Goal: Find specific page/section

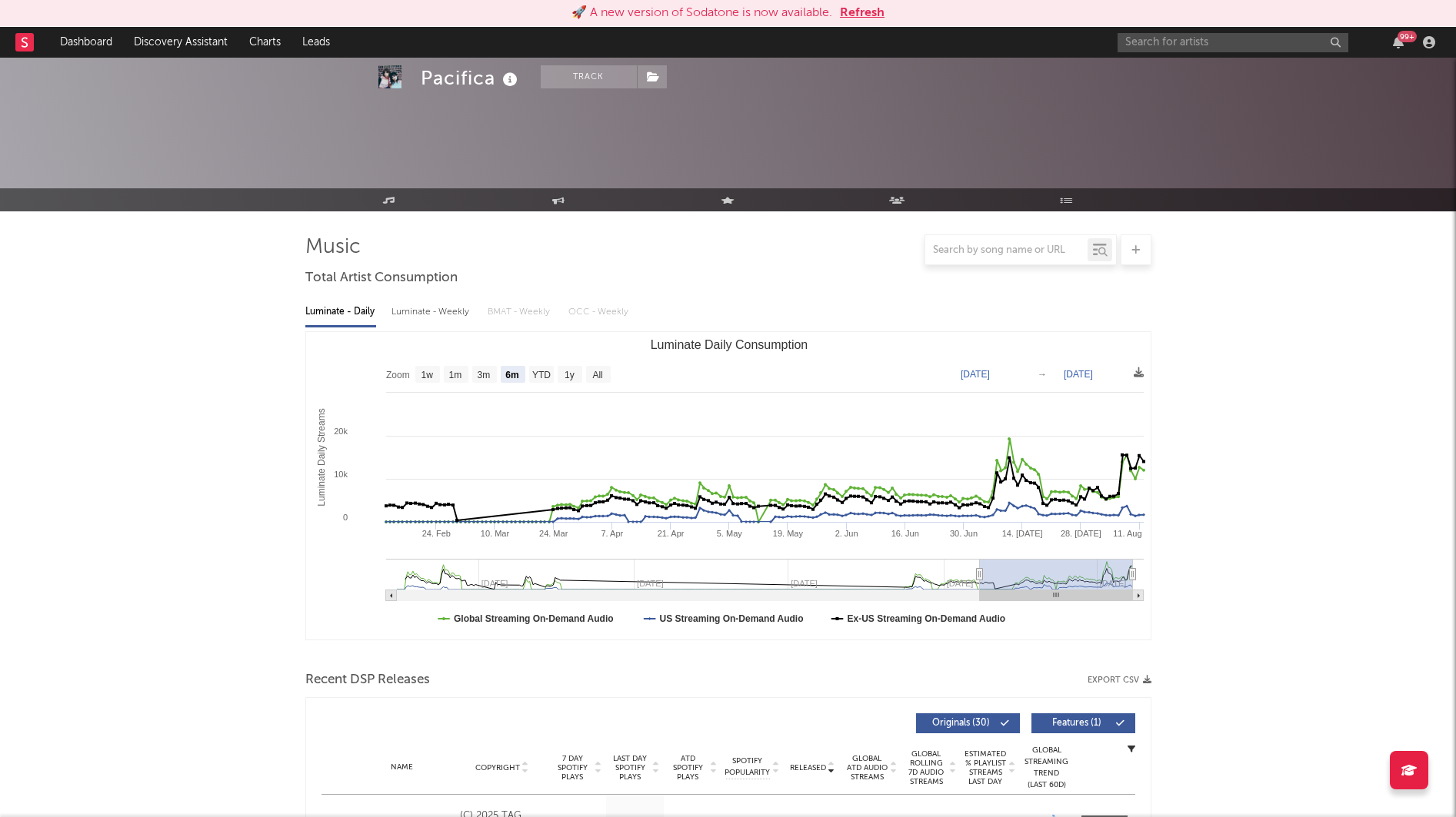
select select "6m"
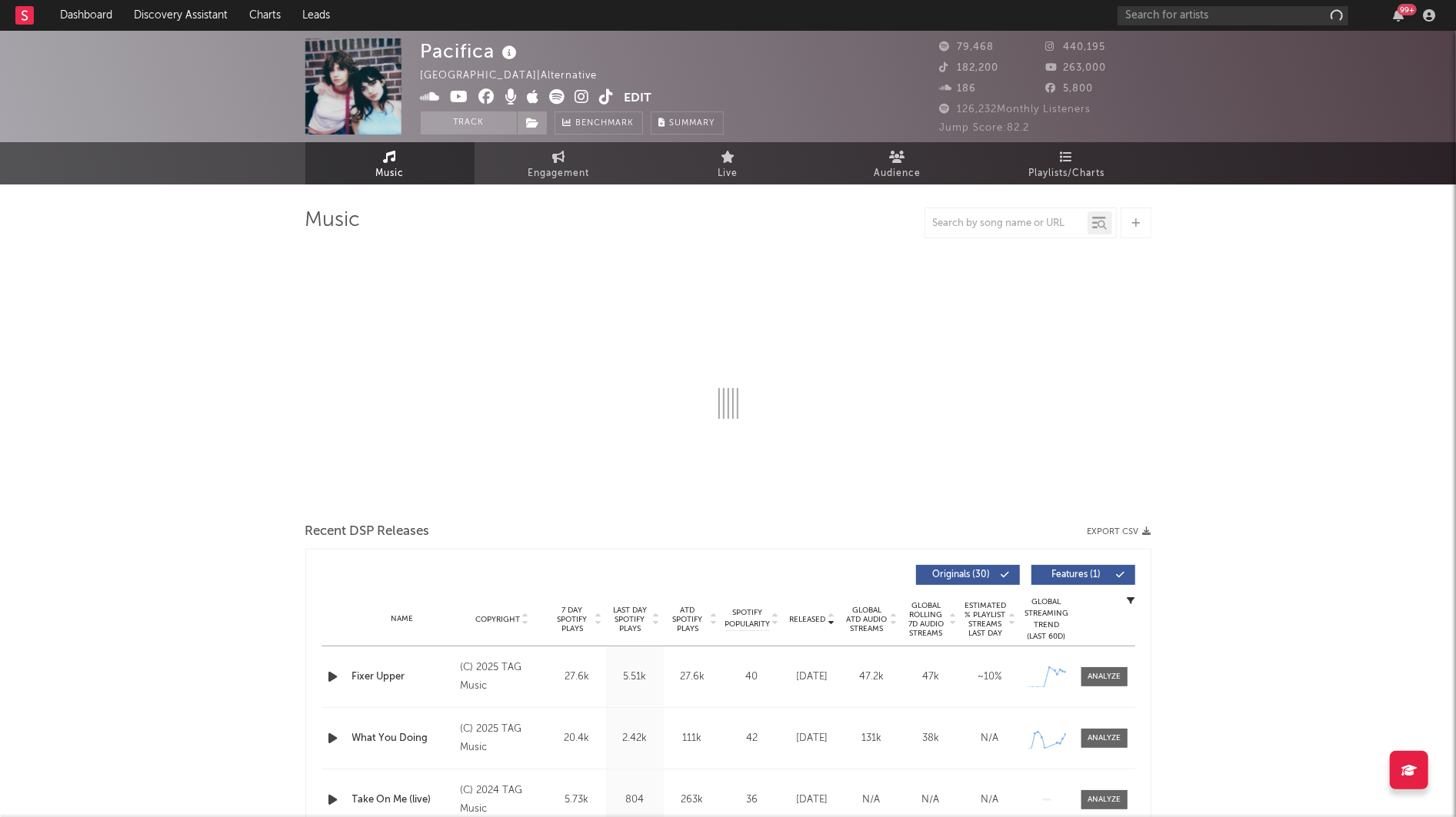
select select "6m"
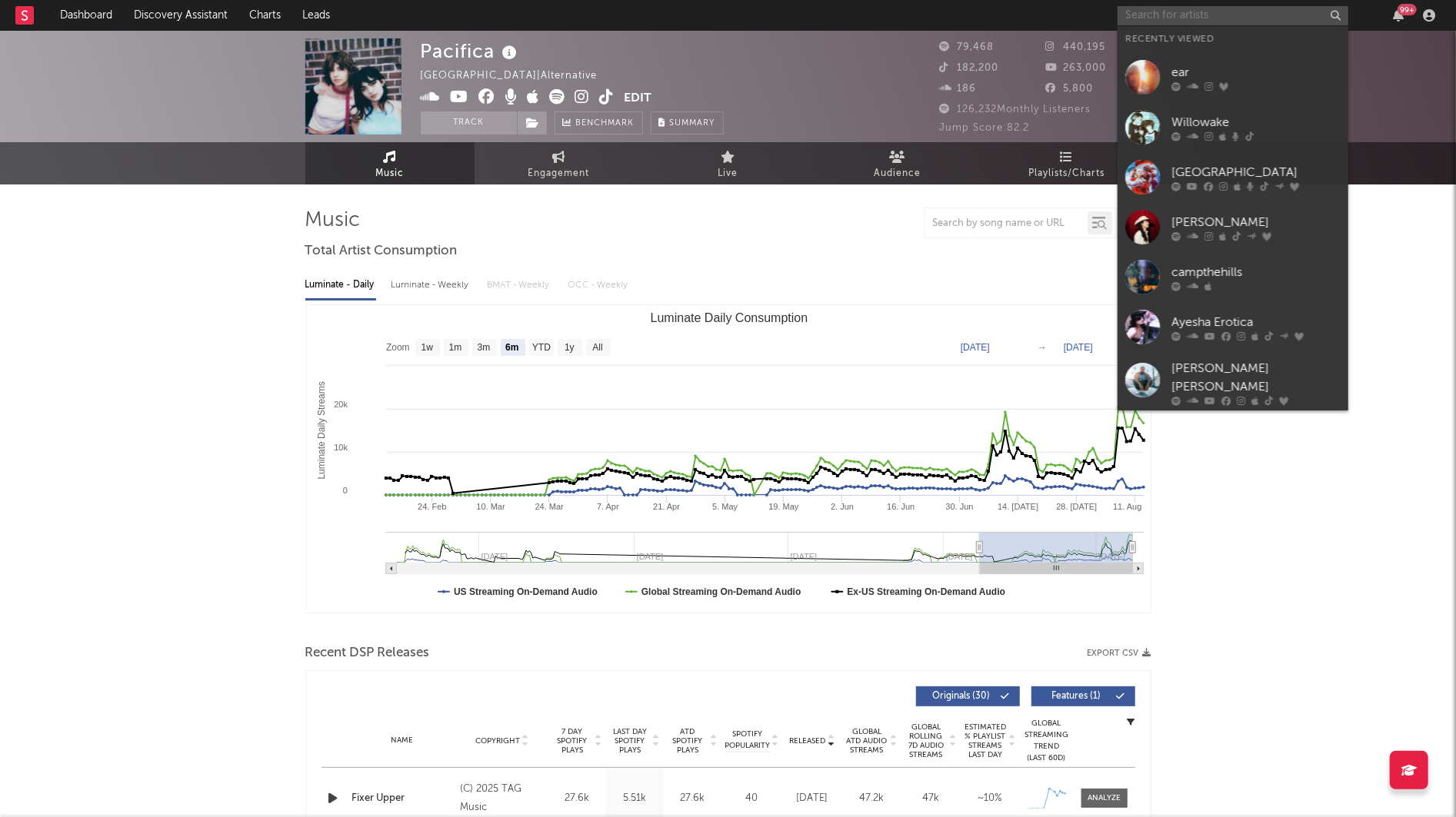
click at [1127, 10] on input "text" at bounding box center [1233, 16] width 231 height 19
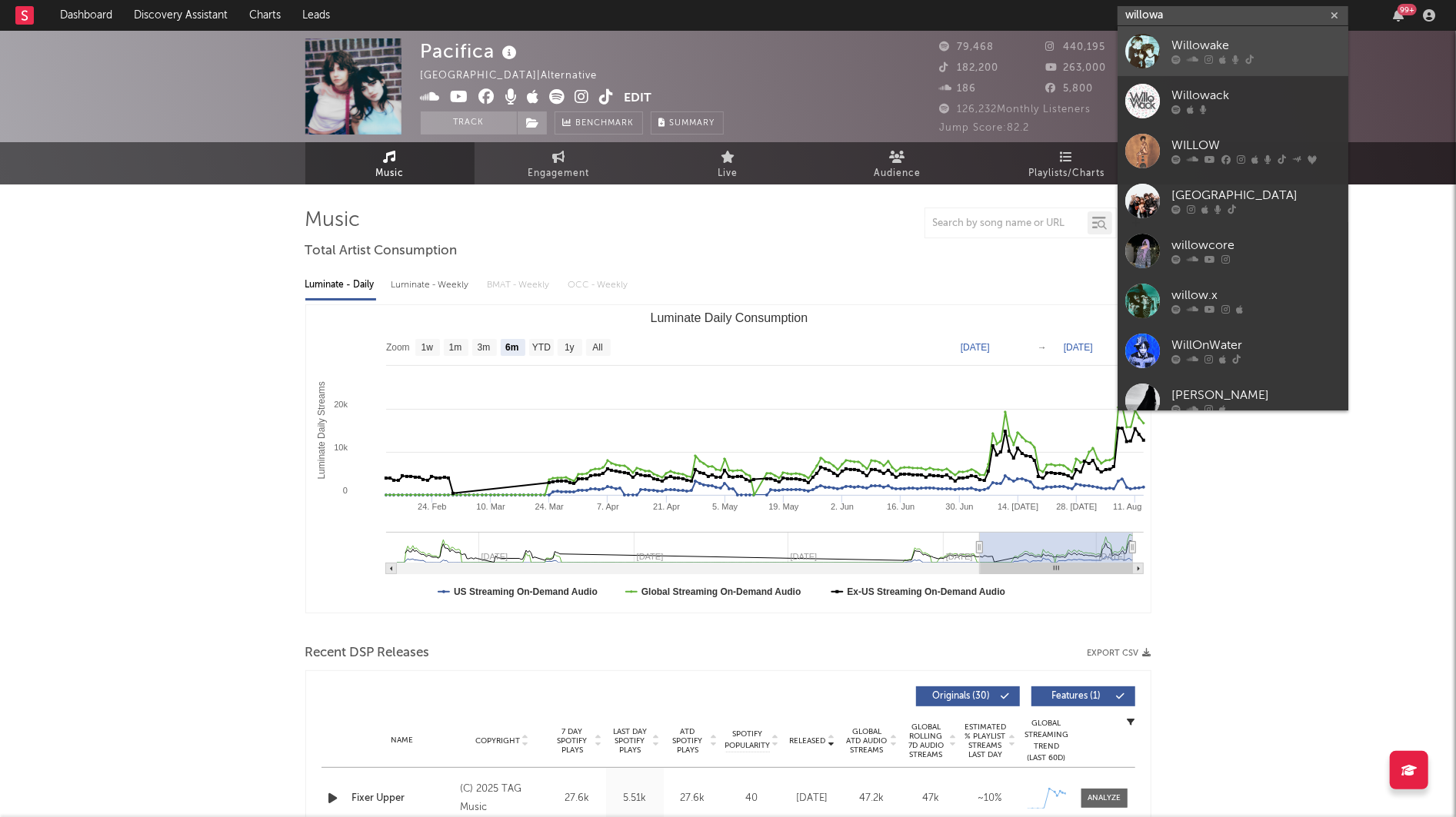
type input "willowa"
click at [1212, 51] on div "Willowake" at bounding box center [1256, 46] width 169 height 18
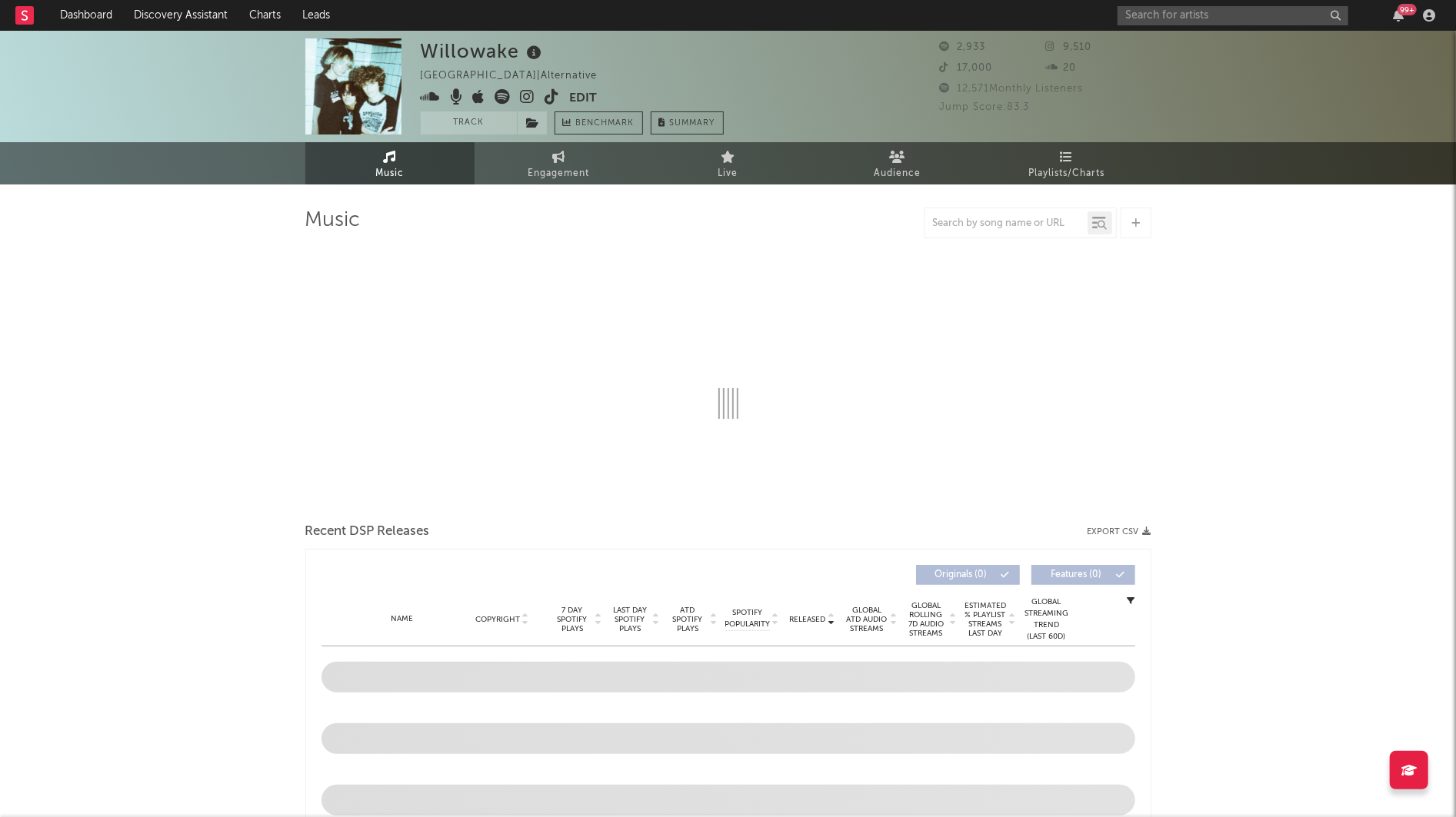
select select "1w"
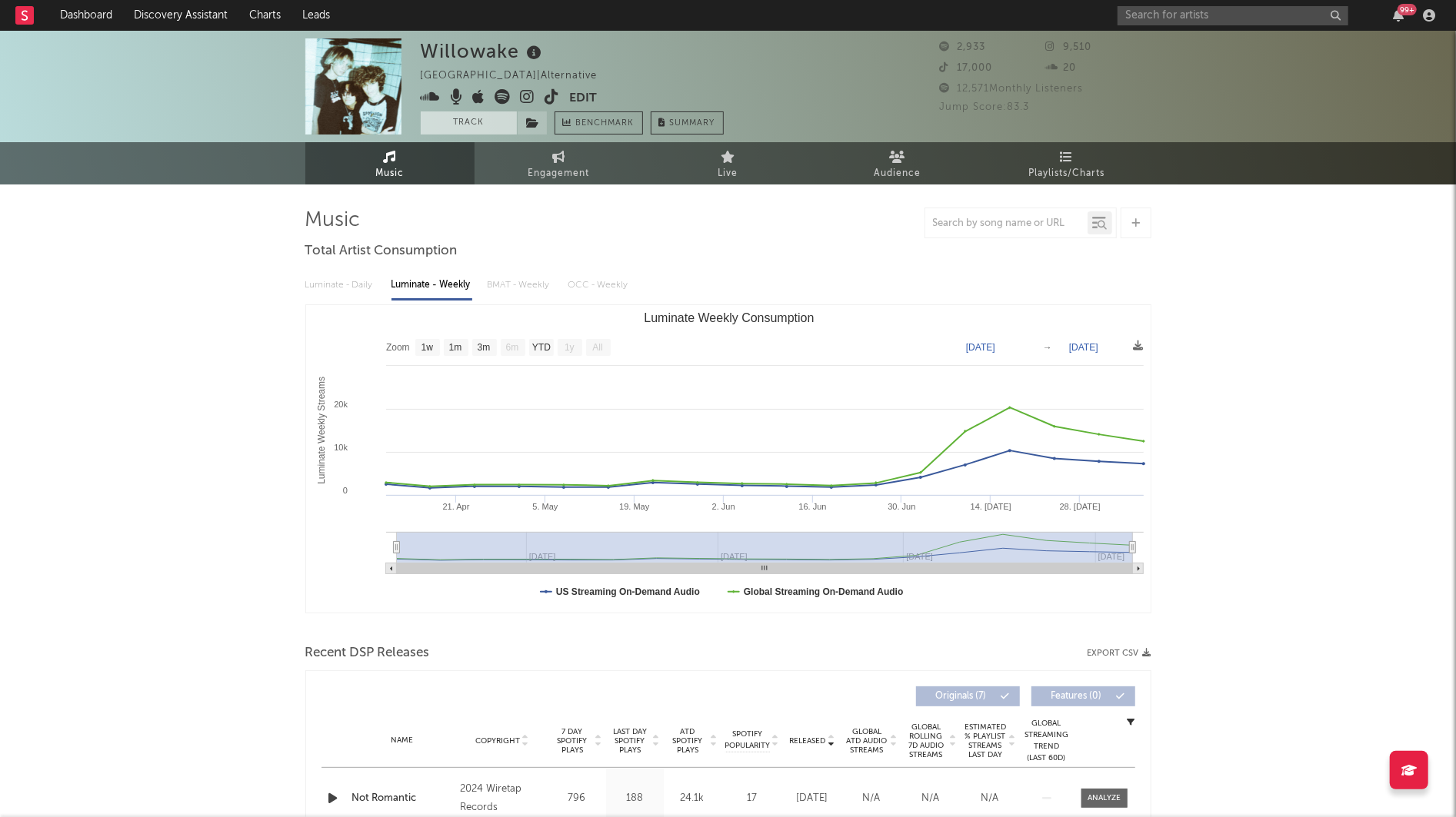
click at [483, 121] on button "Track" at bounding box center [469, 122] width 96 height 23
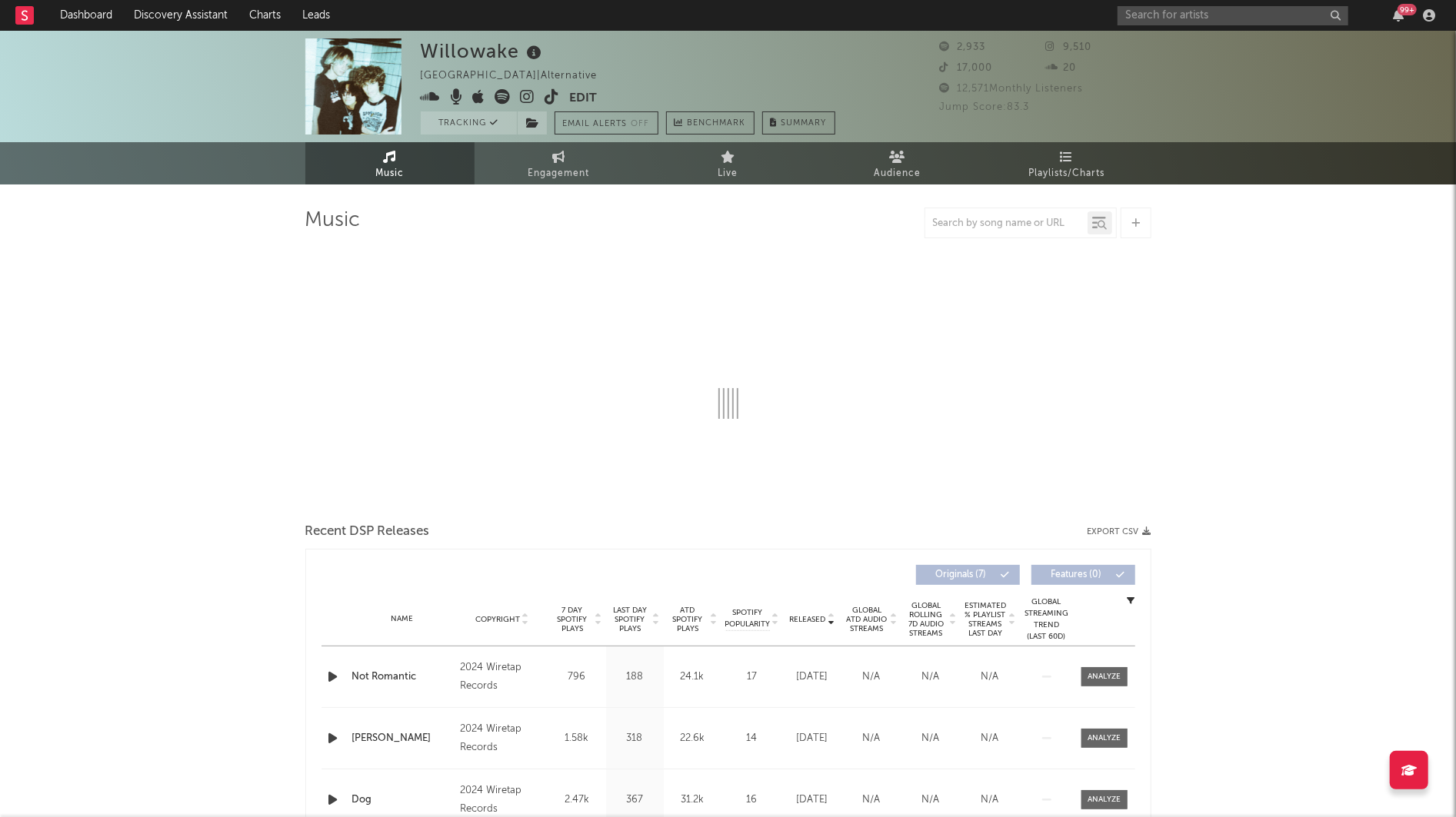
select select "1w"
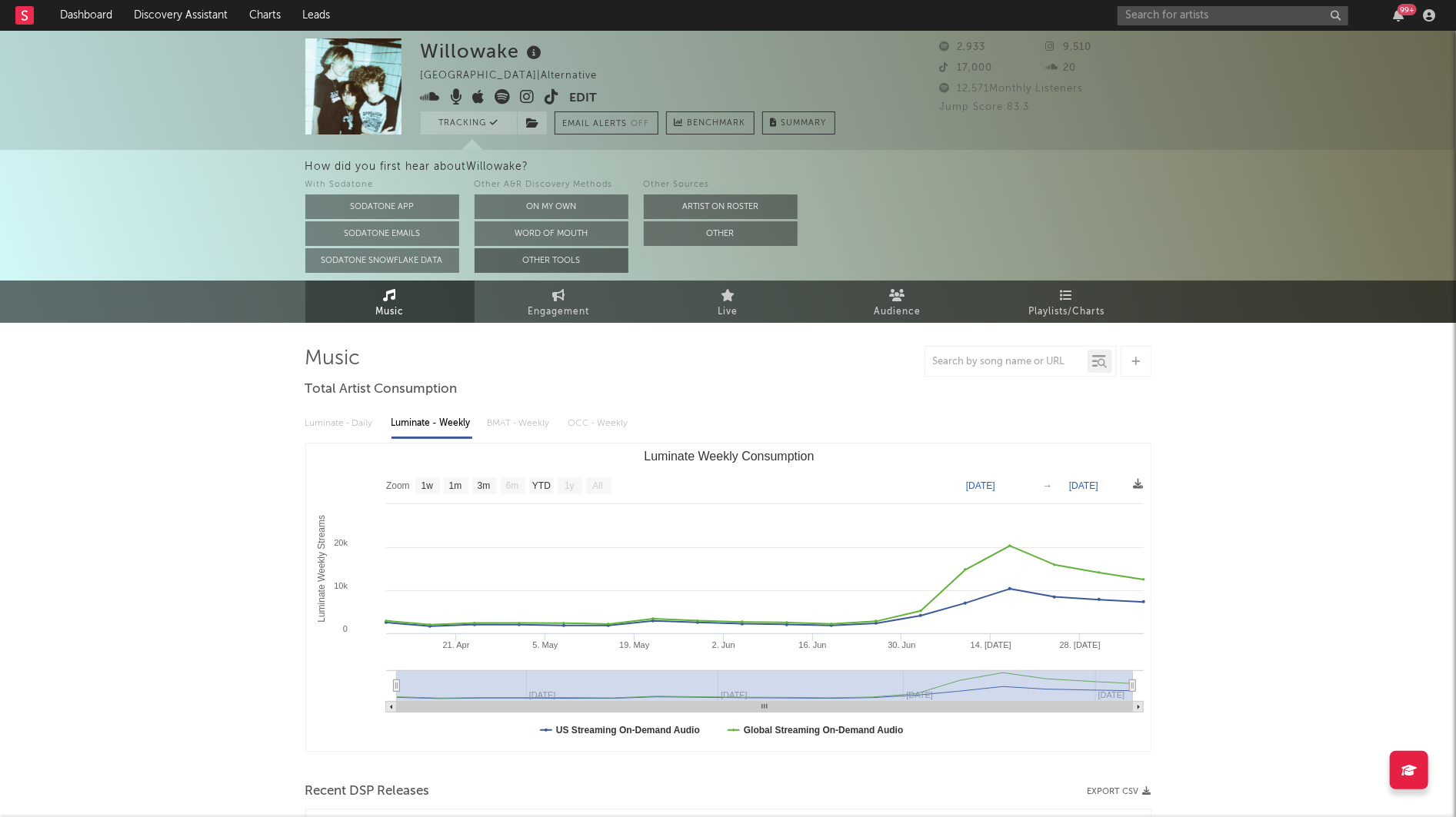
click at [572, 262] on button "Other Tools" at bounding box center [551, 260] width 154 height 24
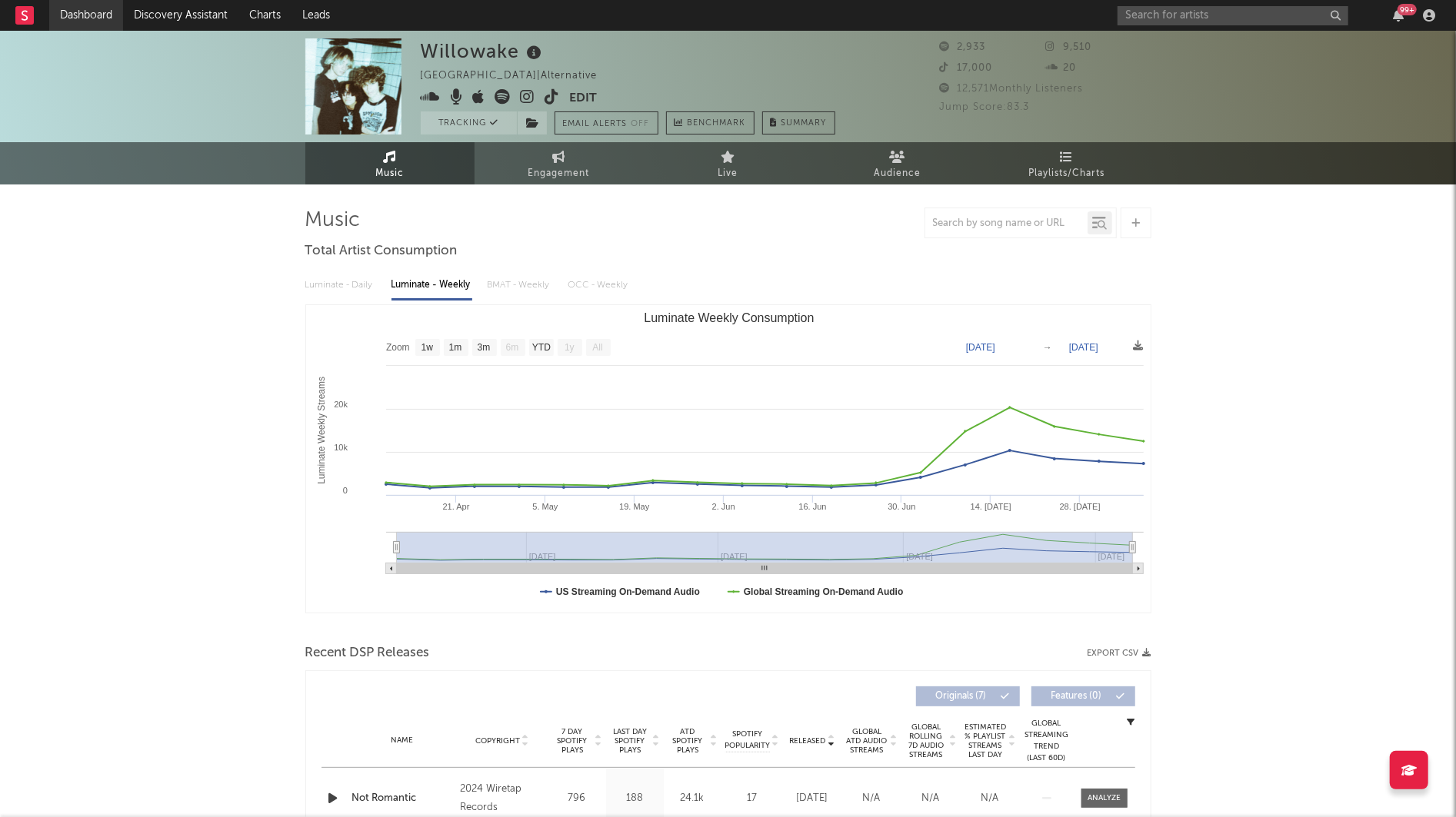
click at [61, 18] on link "Dashboard" at bounding box center [86, 15] width 74 height 31
